Goal: Task Accomplishment & Management: Manage account settings

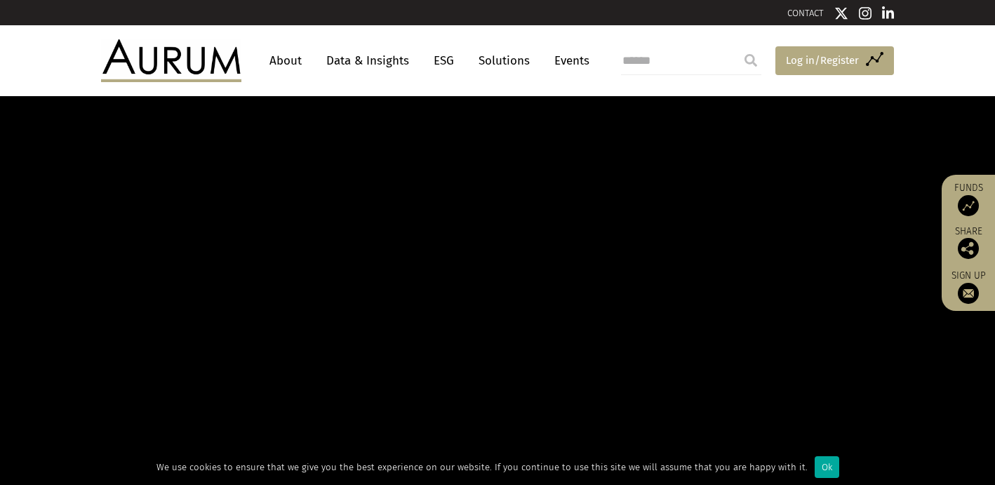
click at [826, 62] on span "Log in/Register" at bounding box center [822, 60] width 73 height 17
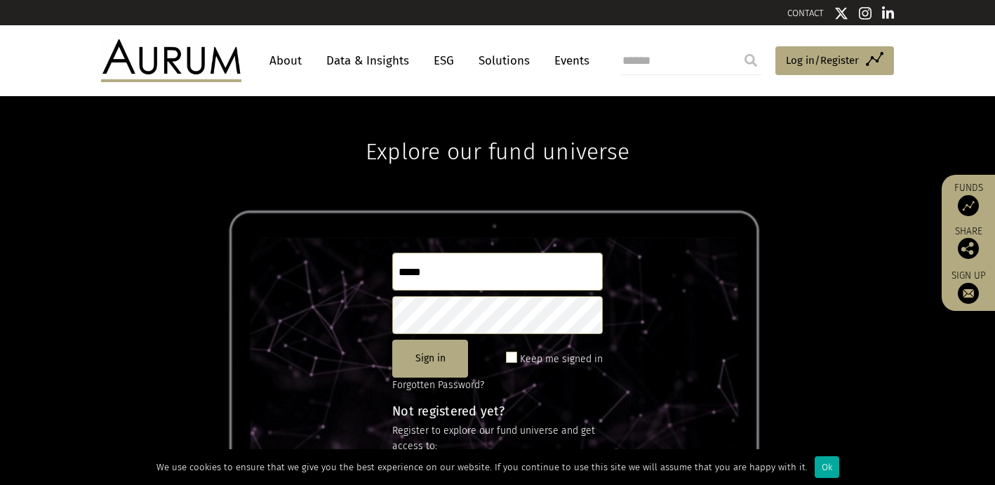
type input "**********"
click at [438, 365] on button "Sign in" at bounding box center [430, 358] width 76 height 38
click at [306, 310] on div "**********" at bounding box center [497, 290] width 995 height 389
